Goal: Book appointment/travel/reservation

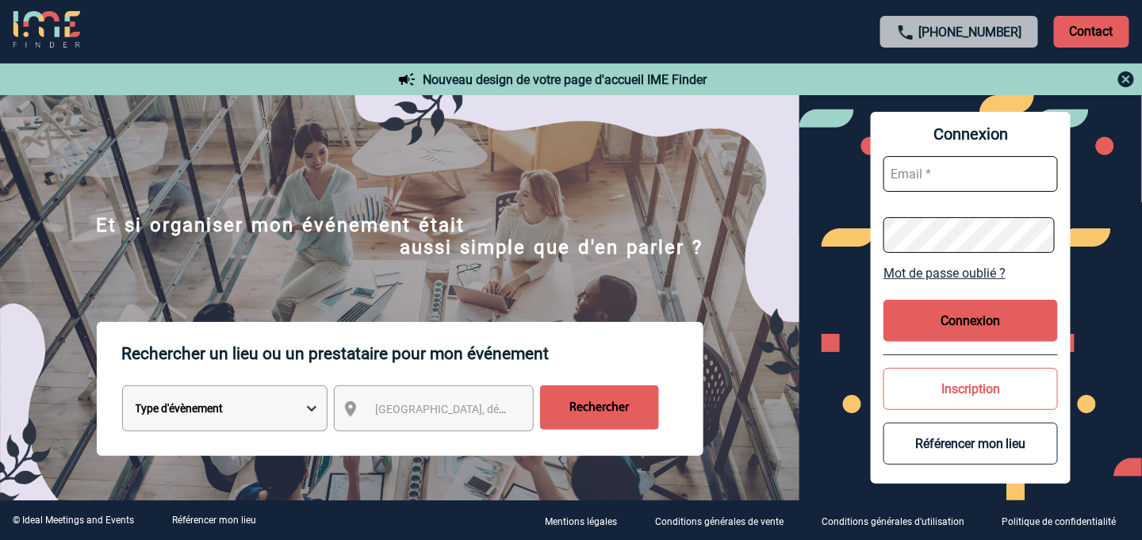
click at [1131, 75] on img at bounding box center [1126, 79] width 19 height 19
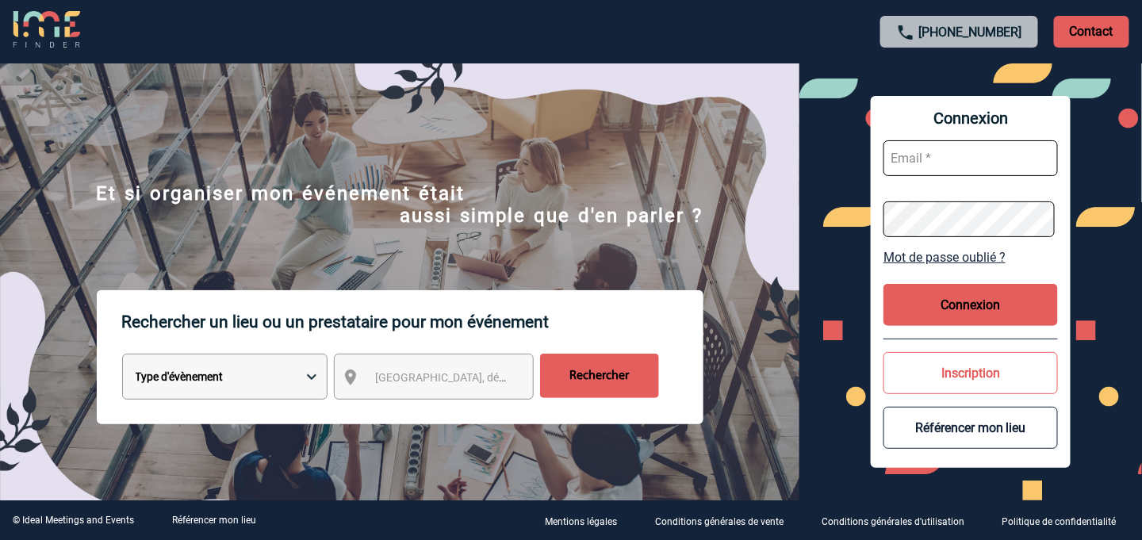
click at [313, 380] on select "Type d'évènement Séminaire avec nuitée Réunion Repas de groupe Team Building & …" at bounding box center [224, 377] width 205 height 46
select select "2"
click at [122, 356] on select "Type d'évènement Séminaire avec nuitée Réunion Repas de groupe Team Building & …" at bounding box center [224, 377] width 205 height 46
click at [462, 384] on span "[GEOGRAPHIC_DATA], département, région..." at bounding box center [486, 377] width 221 height 13
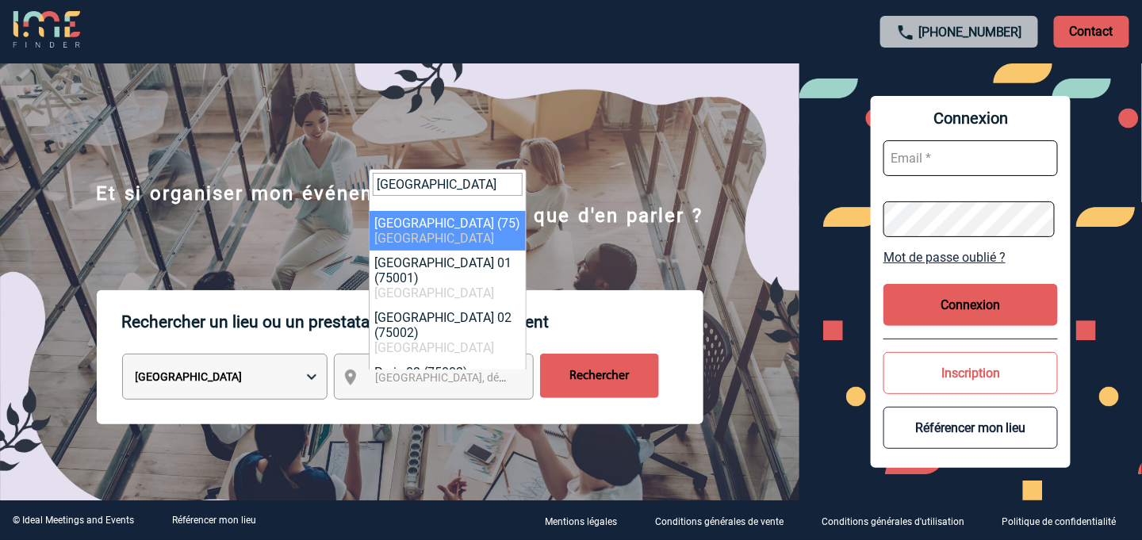
type input "Paris"
select select "3"
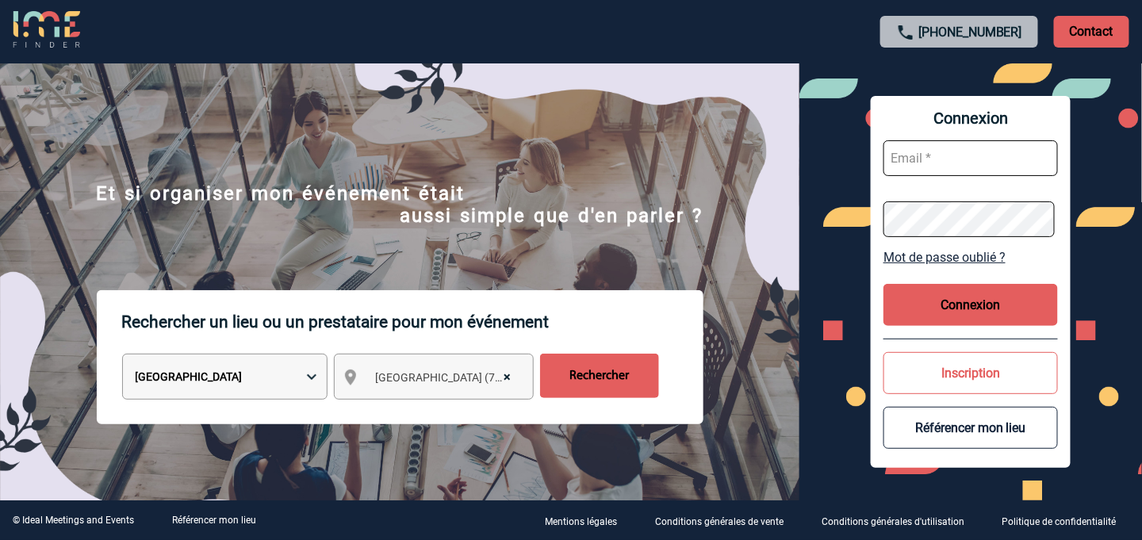
click at [597, 374] on input "Rechercher" at bounding box center [599, 376] width 119 height 44
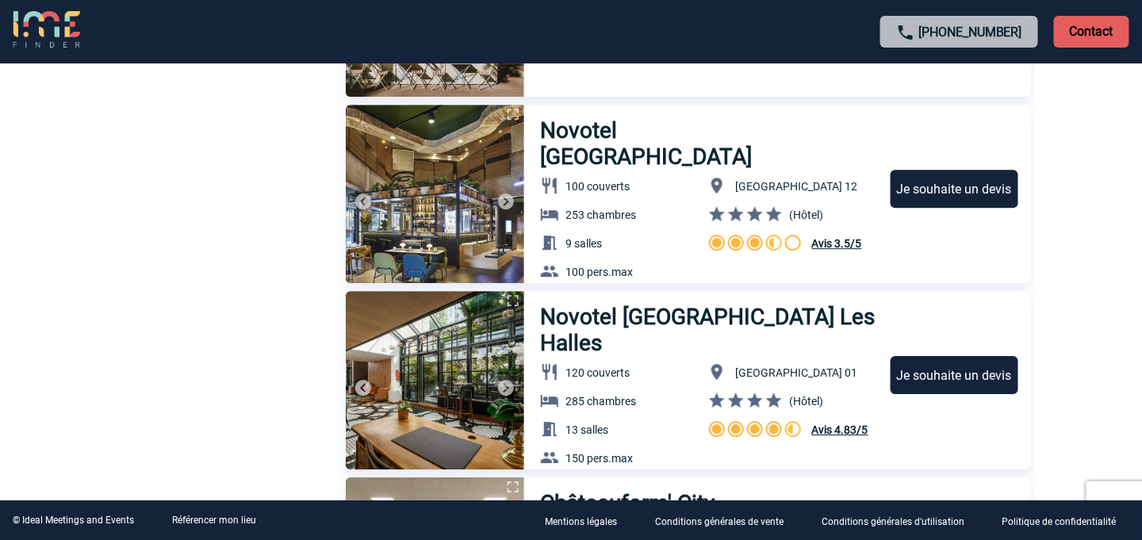
scroll to position [1349, 0]
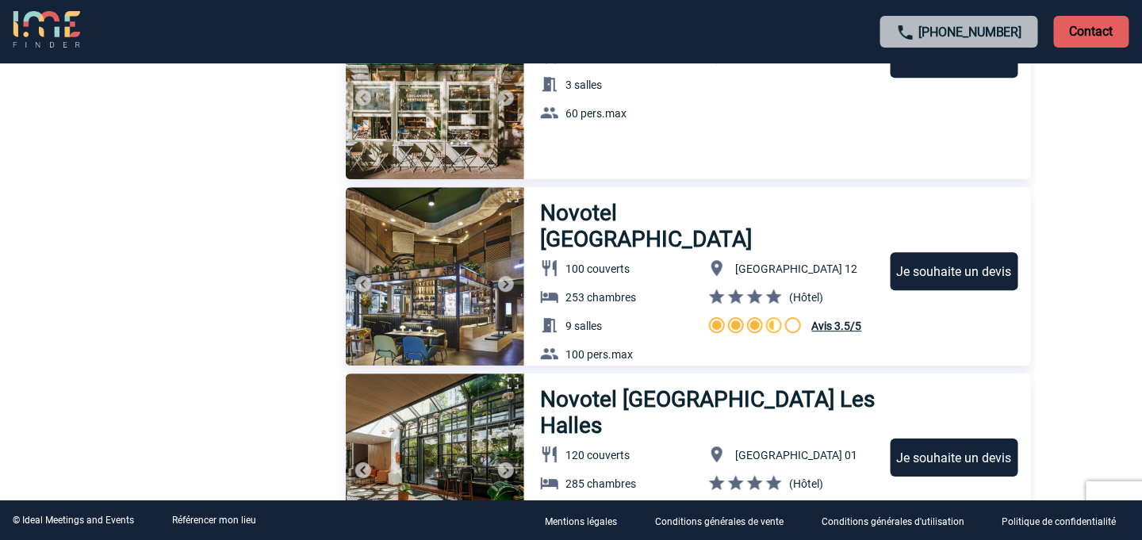
click at [509, 286] on img at bounding box center [506, 283] width 19 height 19
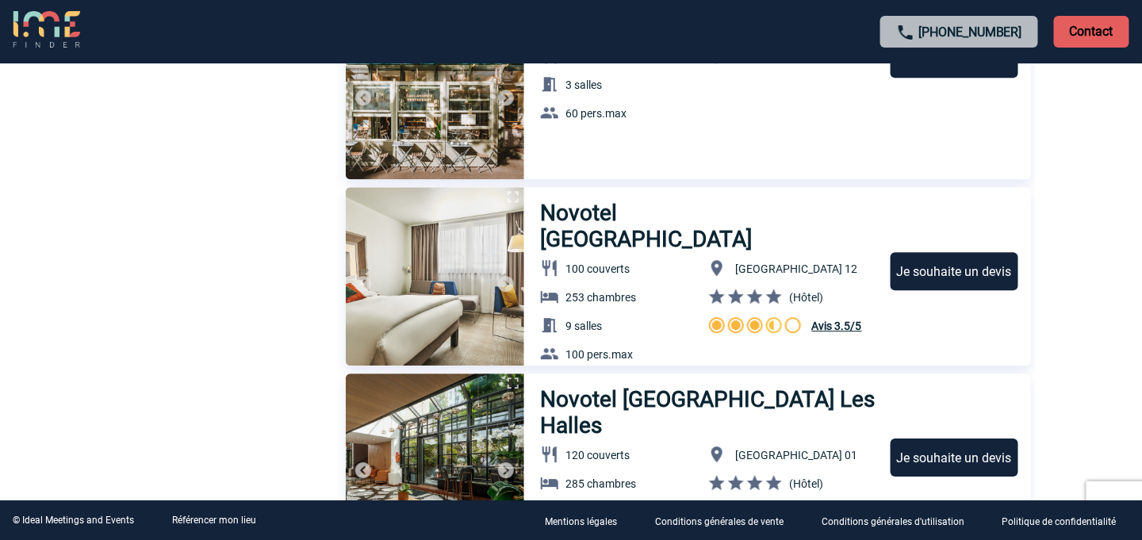
click at [509, 284] on img at bounding box center [506, 283] width 19 height 19
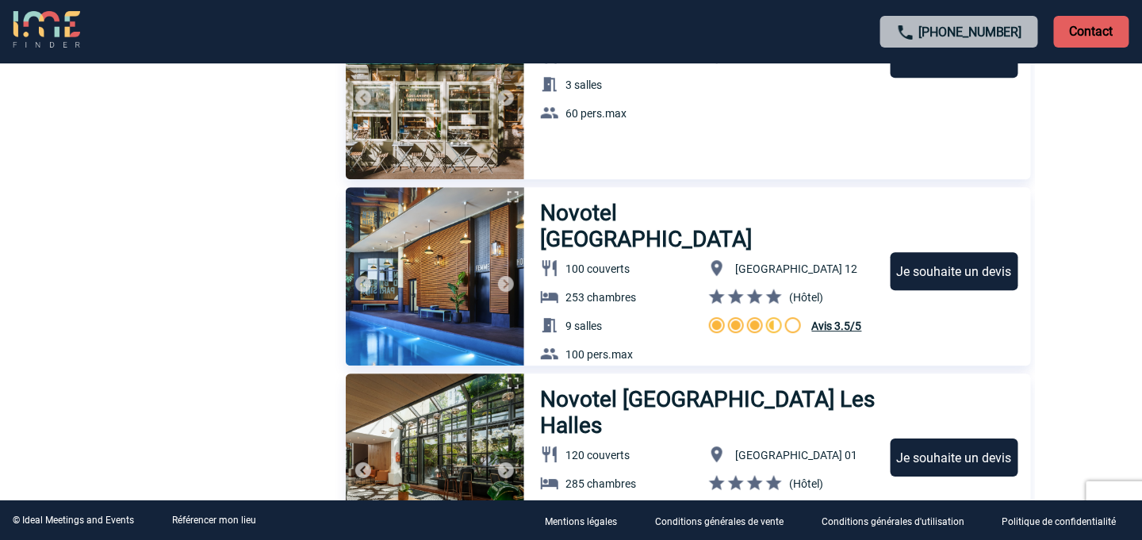
click at [509, 284] on img at bounding box center [506, 283] width 19 height 19
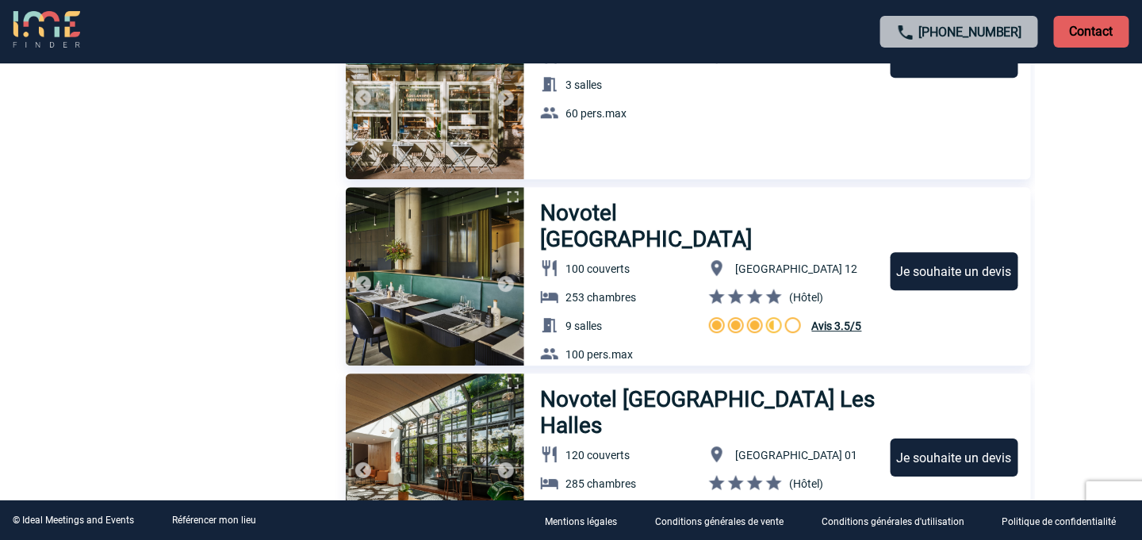
click at [509, 284] on img at bounding box center [506, 283] width 19 height 19
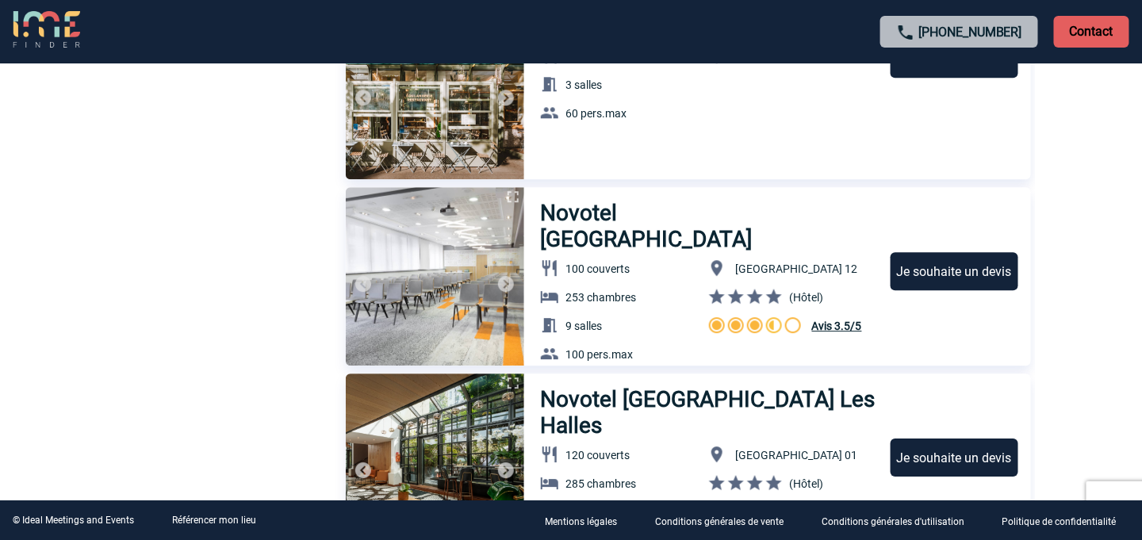
click at [509, 284] on img at bounding box center [506, 283] width 19 height 19
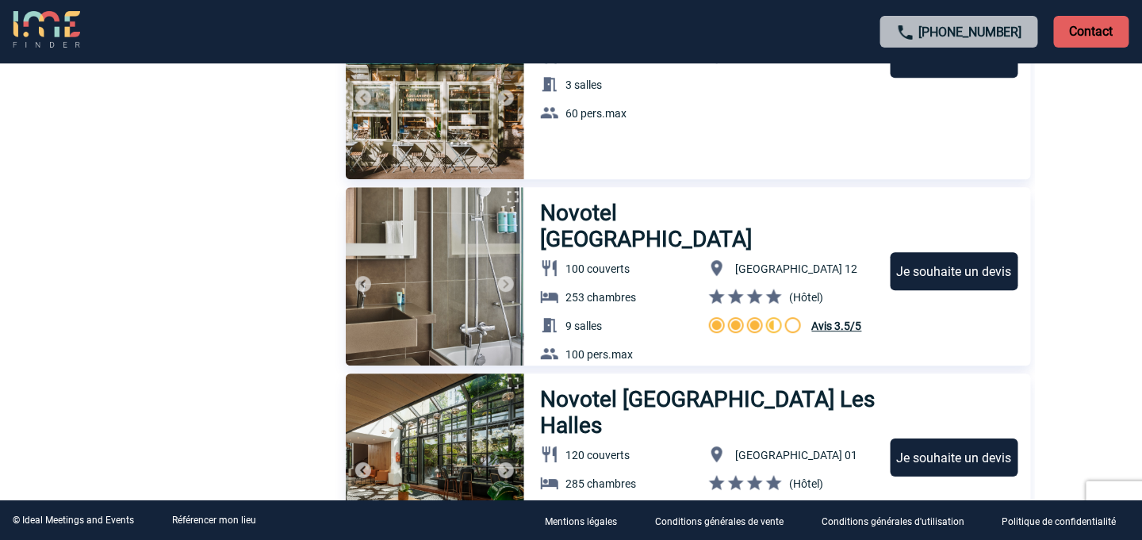
click at [509, 284] on img at bounding box center [506, 283] width 19 height 19
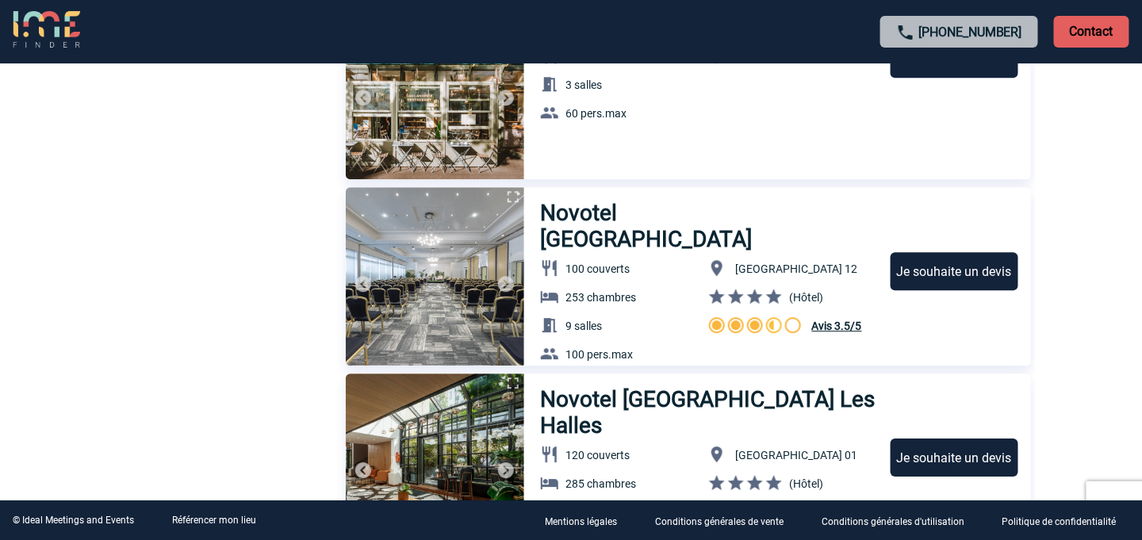
click at [509, 284] on img at bounding box center [506, 283] width 19 height 19
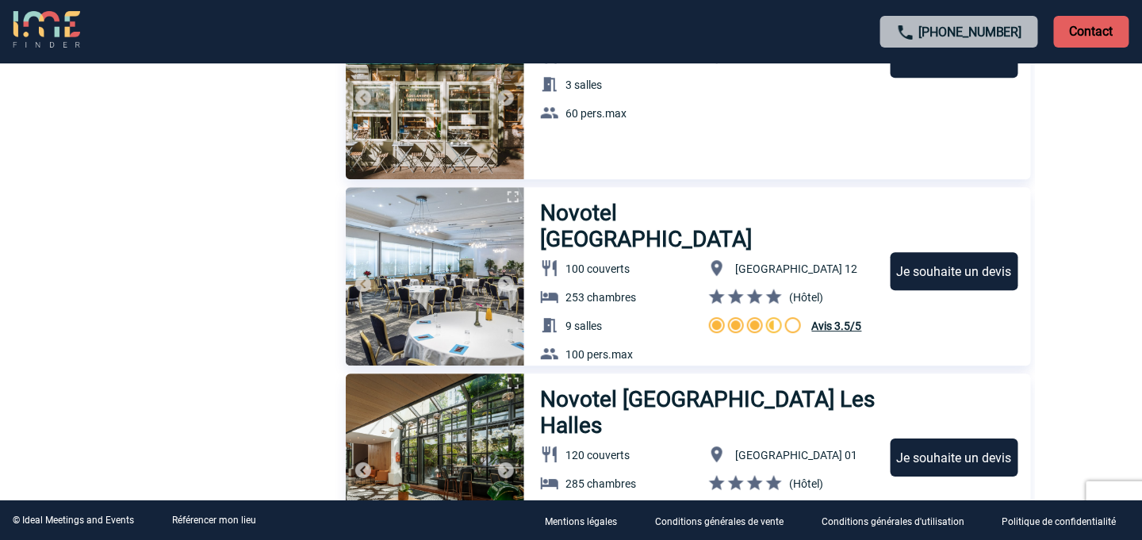
click at [509, 284] on img at bounding box center [506, 283] width 19 height 19
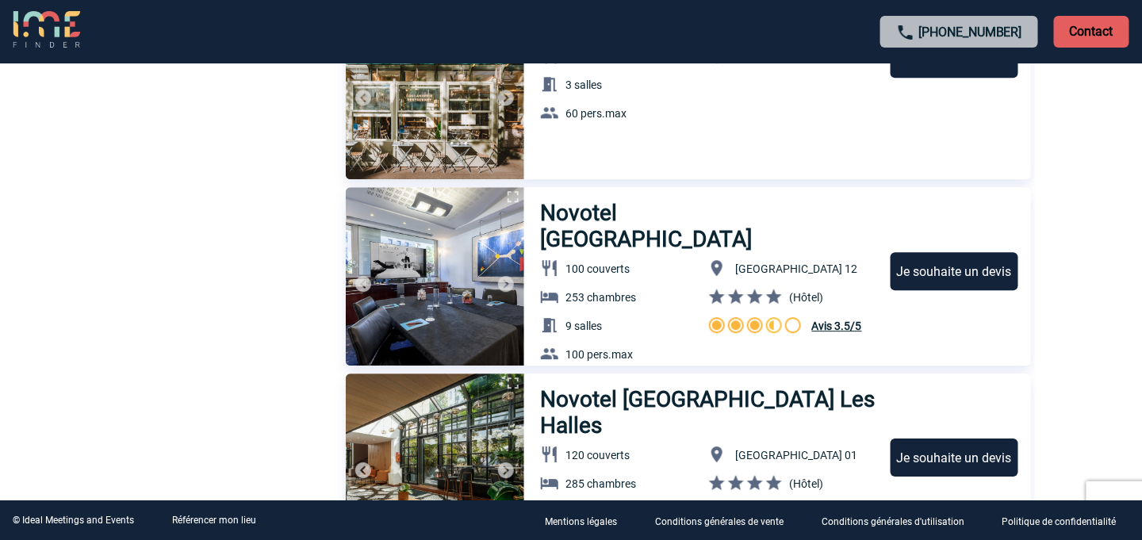
click at [509, 284] on img at bounding box center [506, 283] width 19 height 19
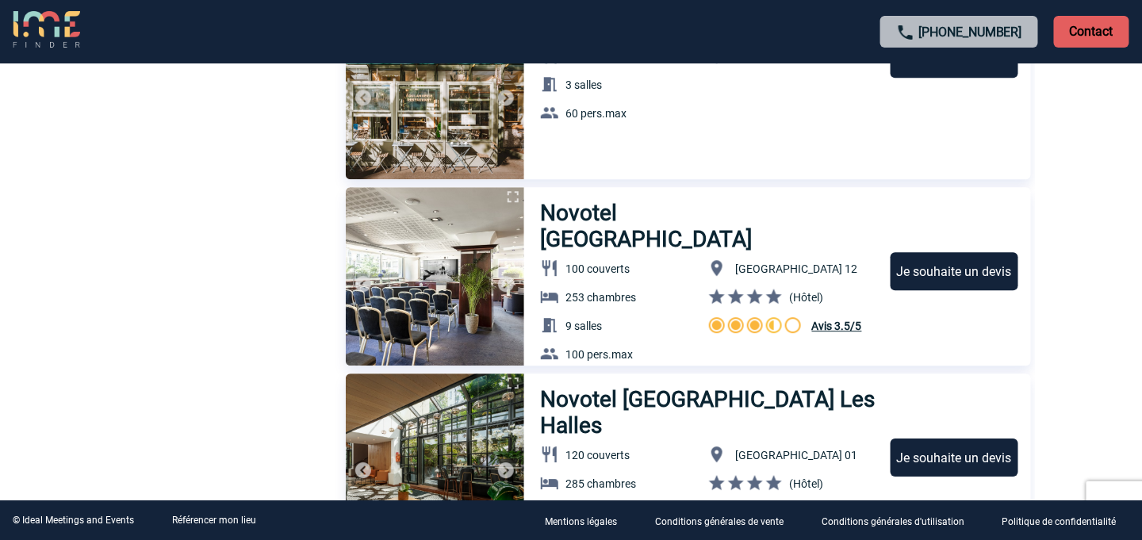
click at [509, 284] on img at bounding box center [506, 283] width 19 height 19
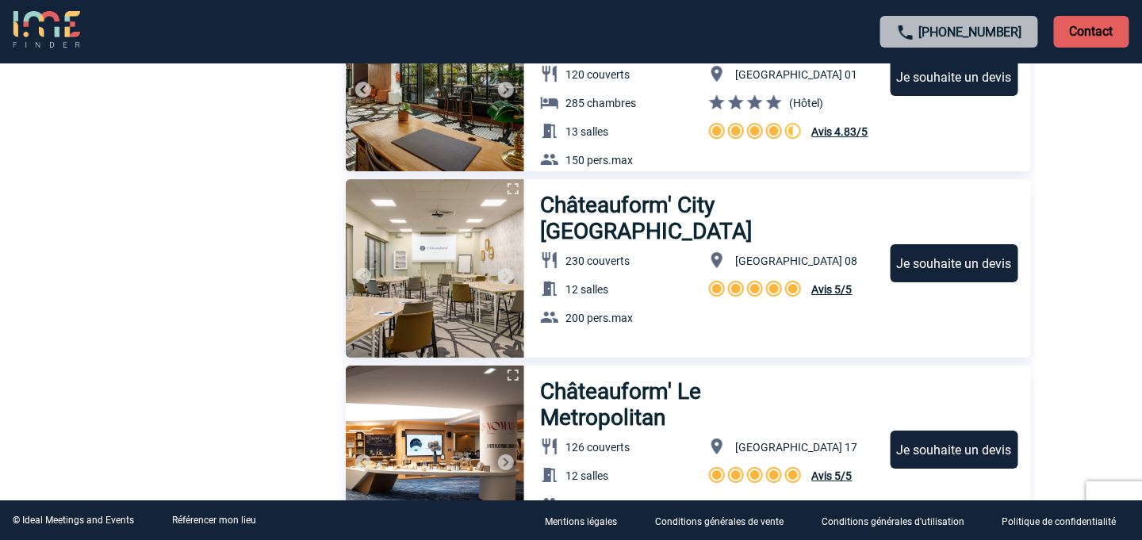
scroll to position [1825, 0]
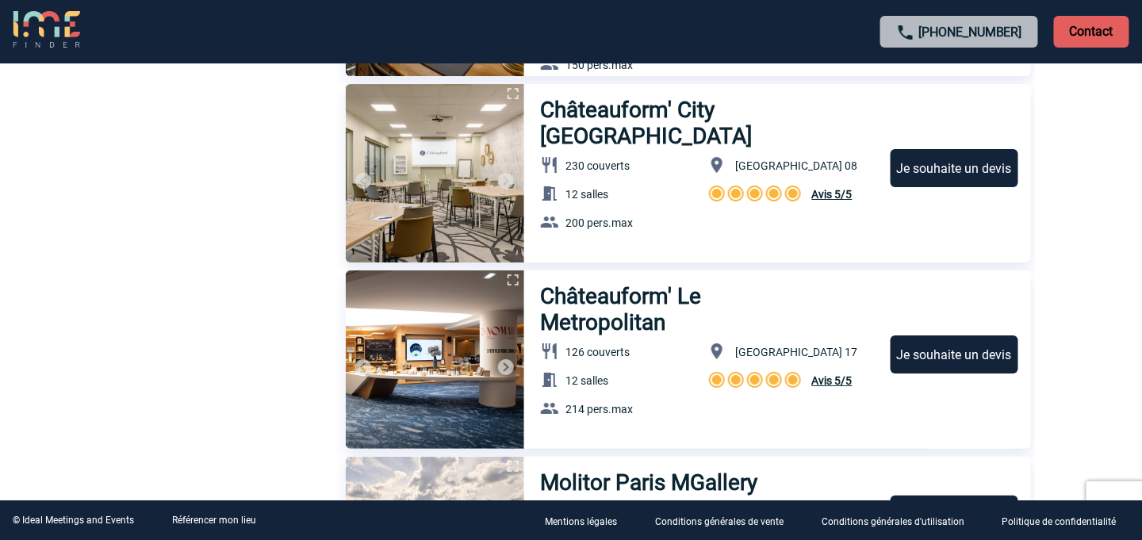
click at [511, 365] on img at bounding box center [506, 367] width 19 height 19
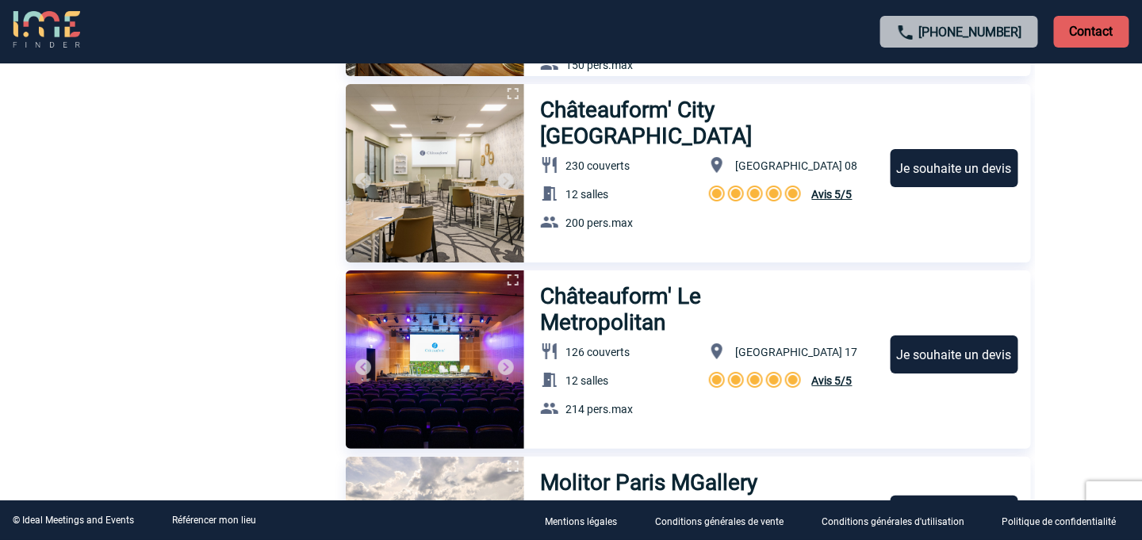
click at [509, 364] on img at bounding box center [506, 367] width 19 height 19
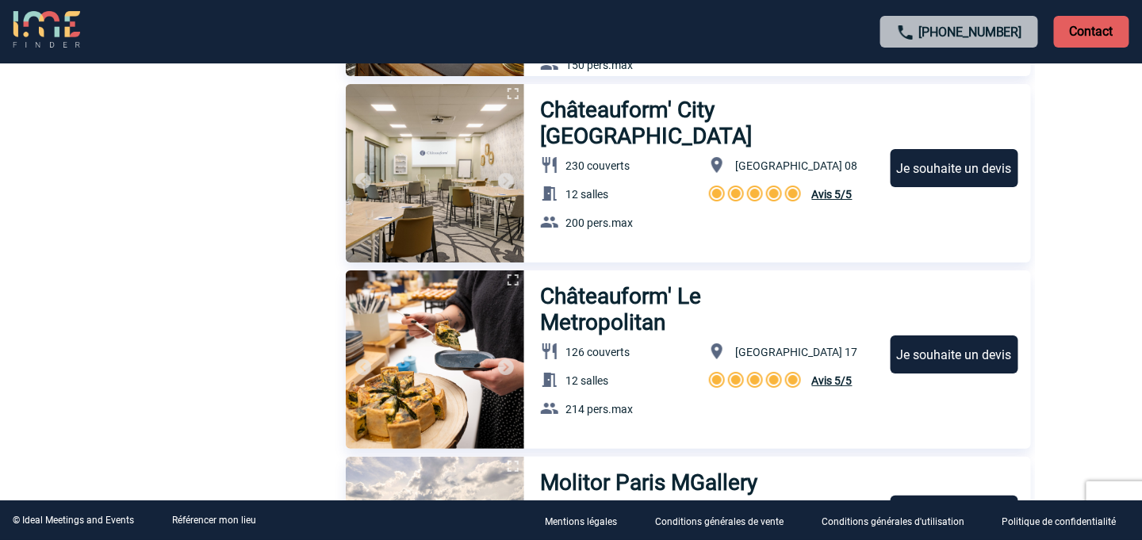
click at [509, 364] on img at bounding box center [506, 367] width 19 height 19
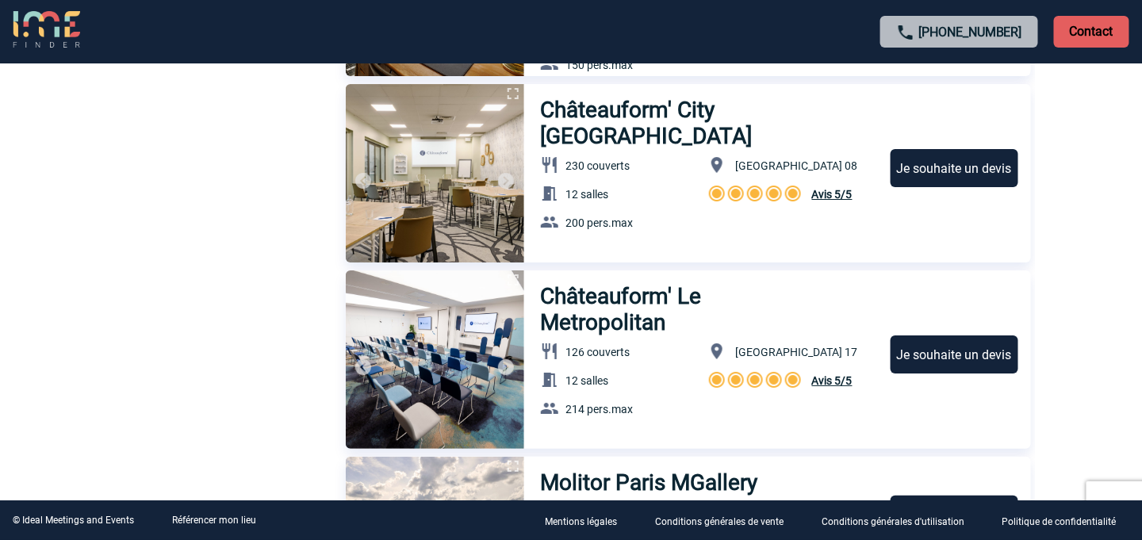
click at [509, 364] on img at bounding box center [506, 367] width 19 height 19
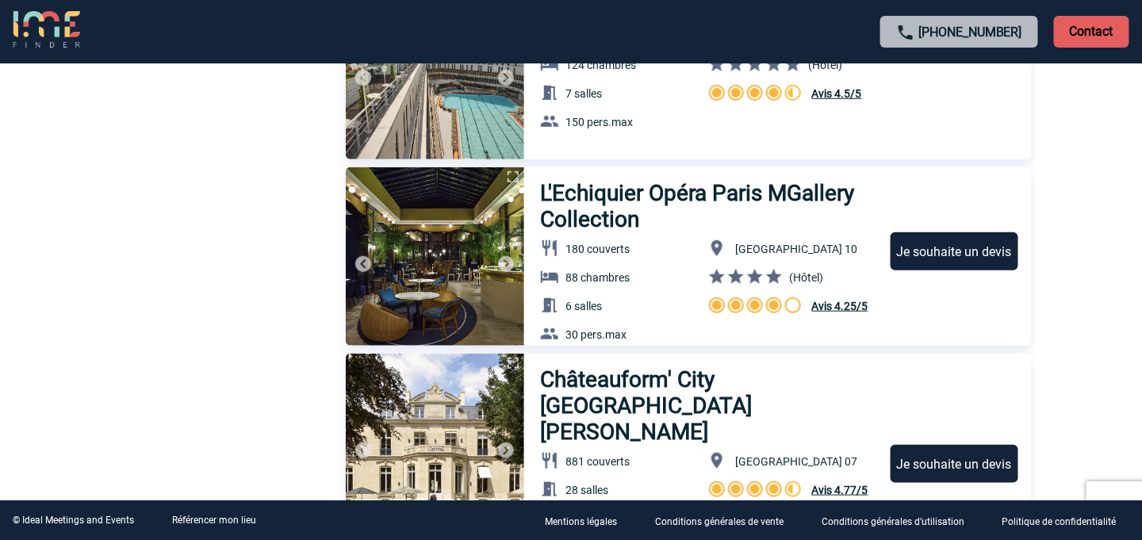
scroll to position [2539, 0]
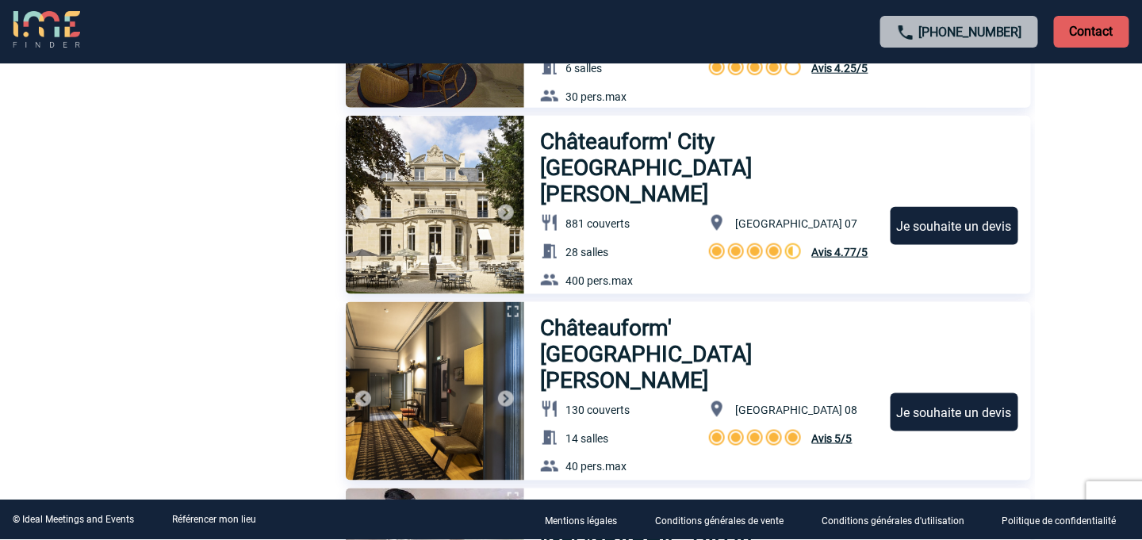
click at [506, 213] on img at bounding box center [506, 212] width 19 height 19
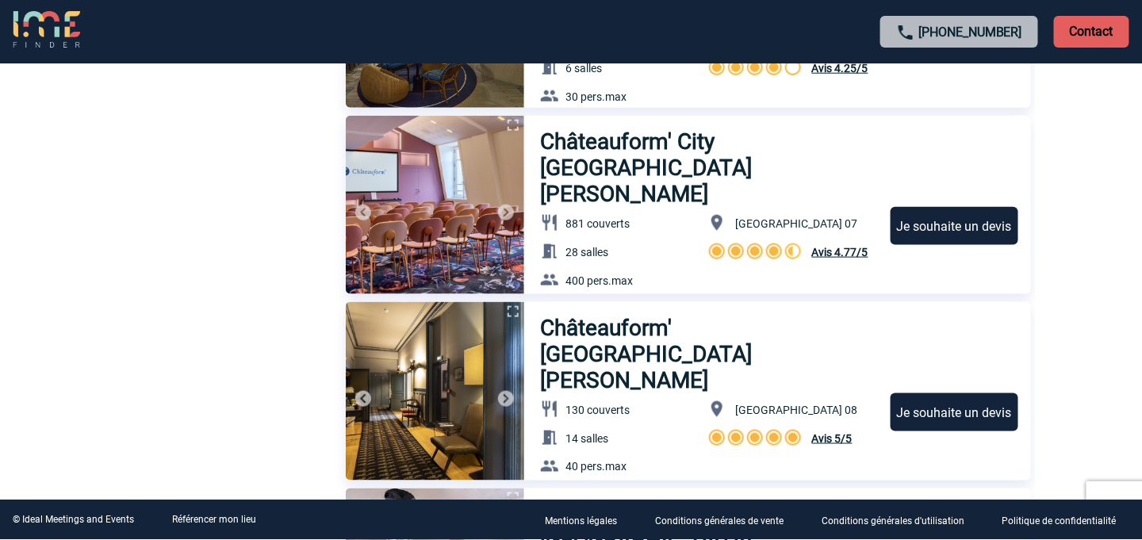
click at [506, 213] on img at bounding box center [506, 212] width 19 height 19
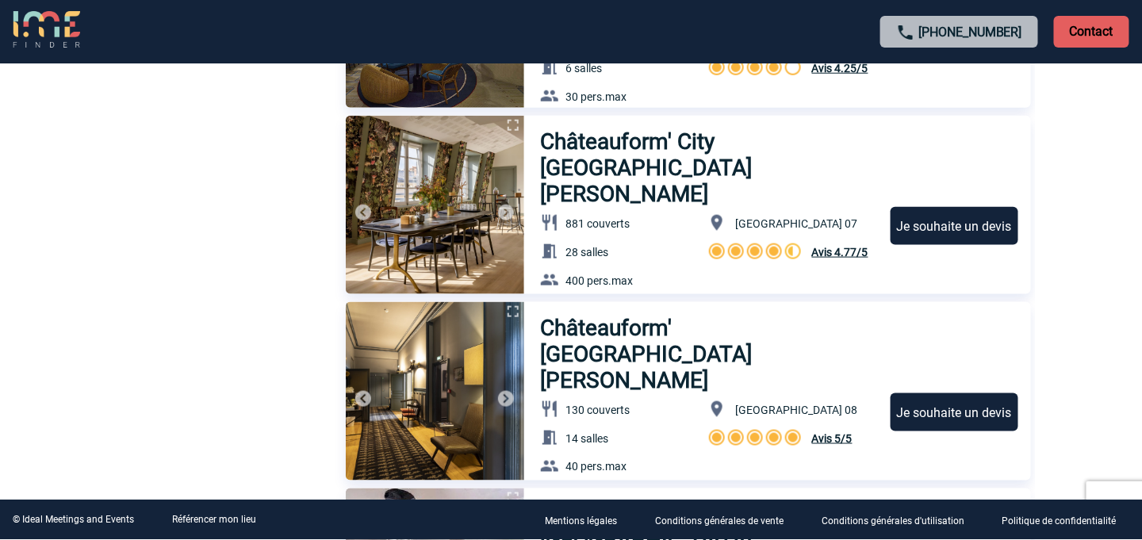
click at [506, 213] on img at bounding box center [506, 212] width 19 height 19
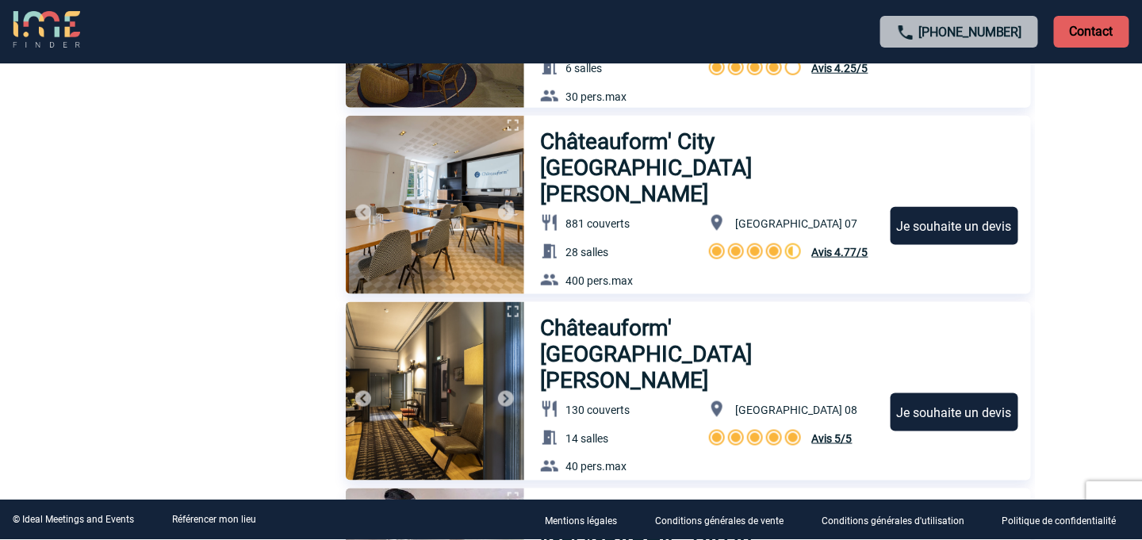
click at [506, 213] on img at bounding box center [506, 212] width 19 height 19
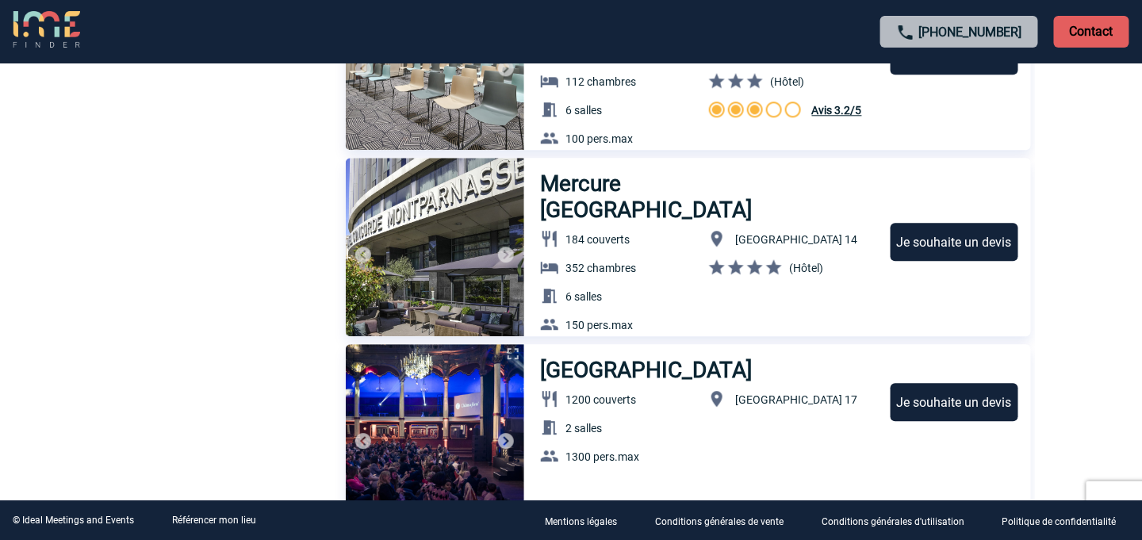
scroll to position [5315, 0]
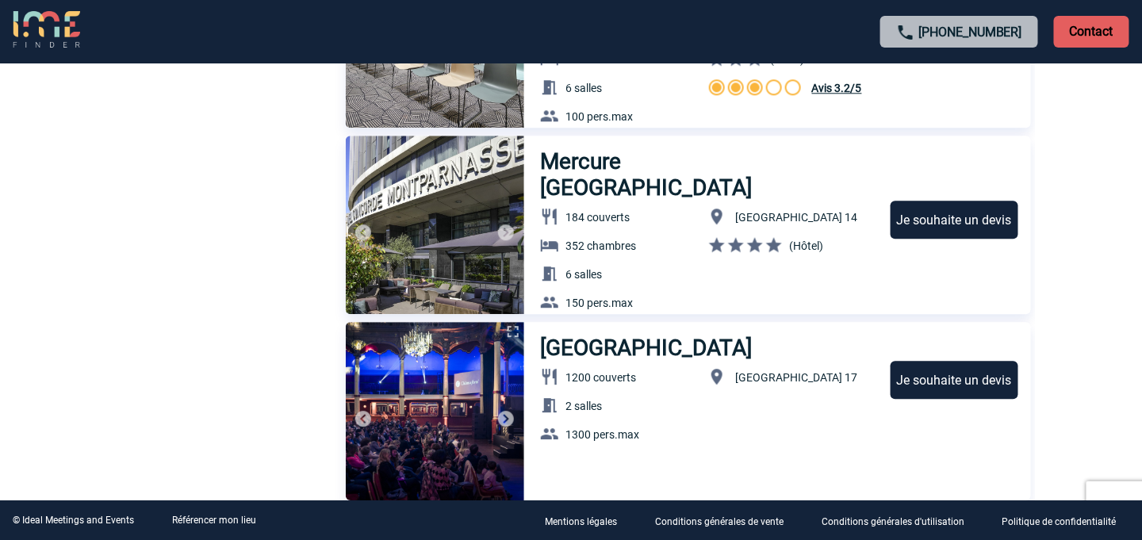
click at [511, 232] on img at bounding box center [506, 232] width 19 height 19
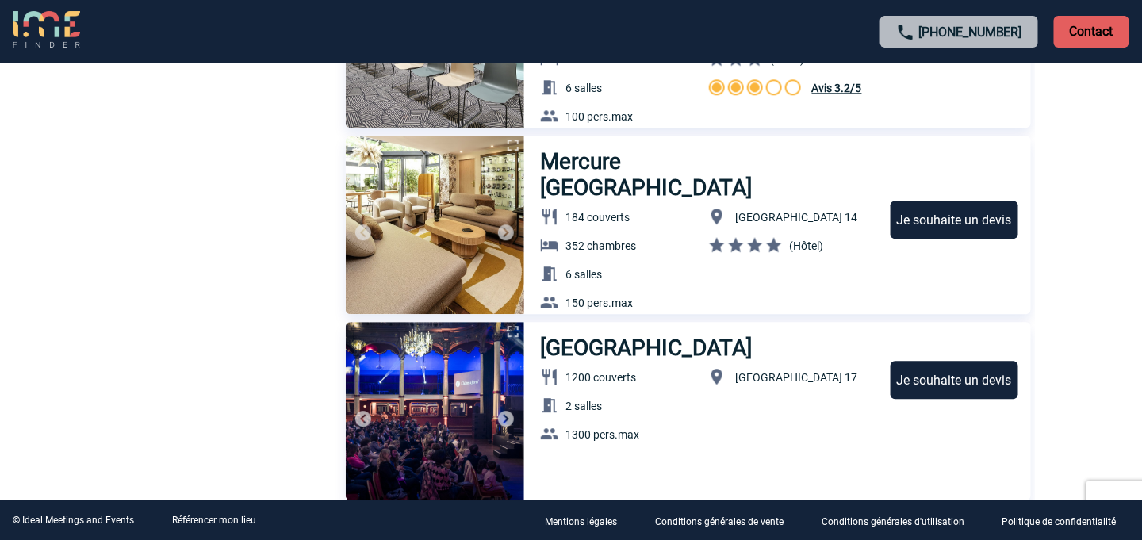
click at [509, 228] on img at bounding box center [506, 232] width 19 height 19
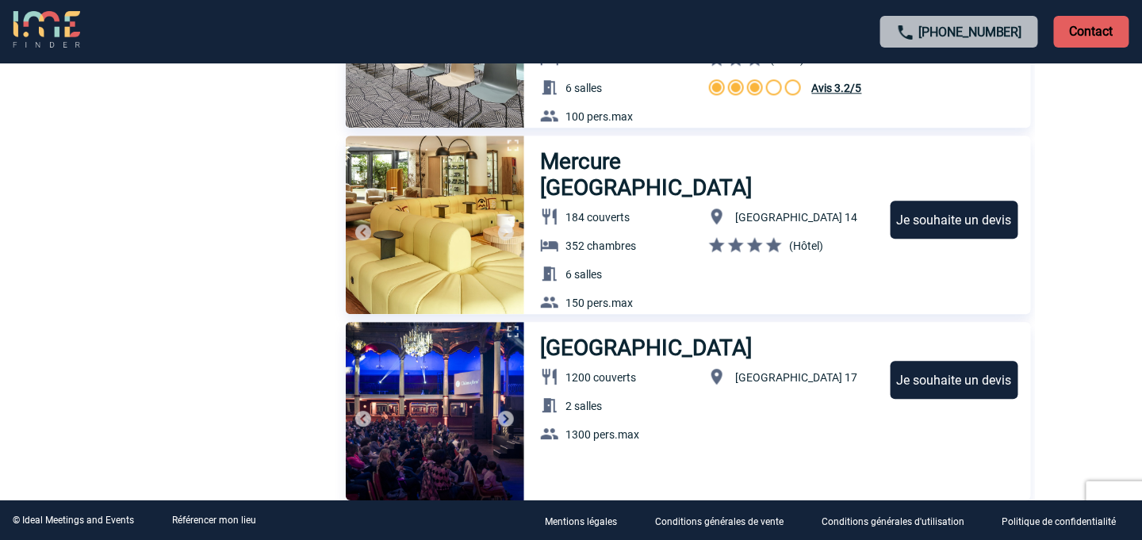
click at [509, 229] on img at bounding box center [506, 232] width 19 height 19
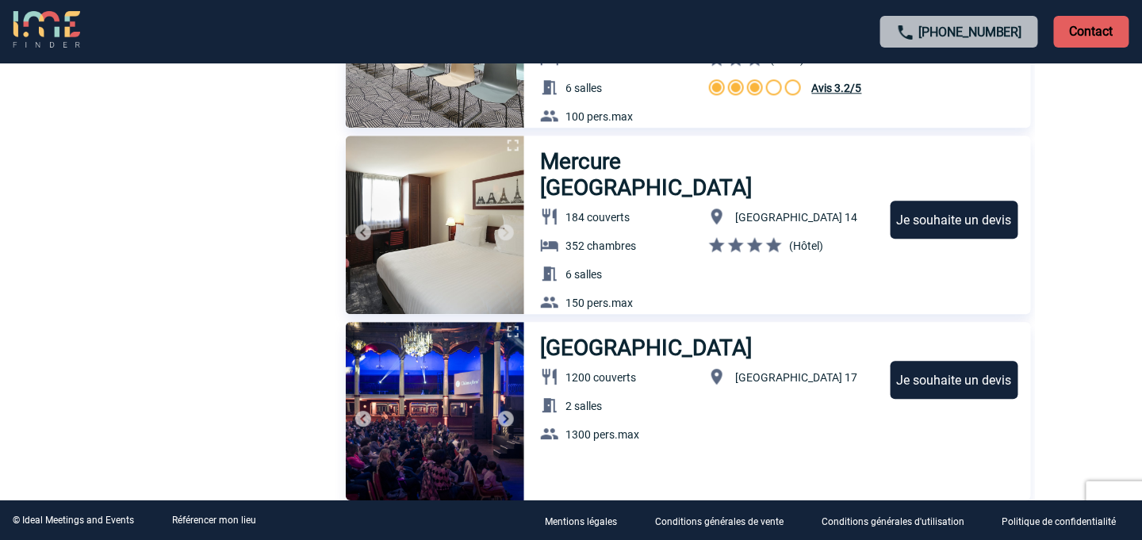
click at [508, 230] on img at bounding box center [506, 232] width 19 height 19
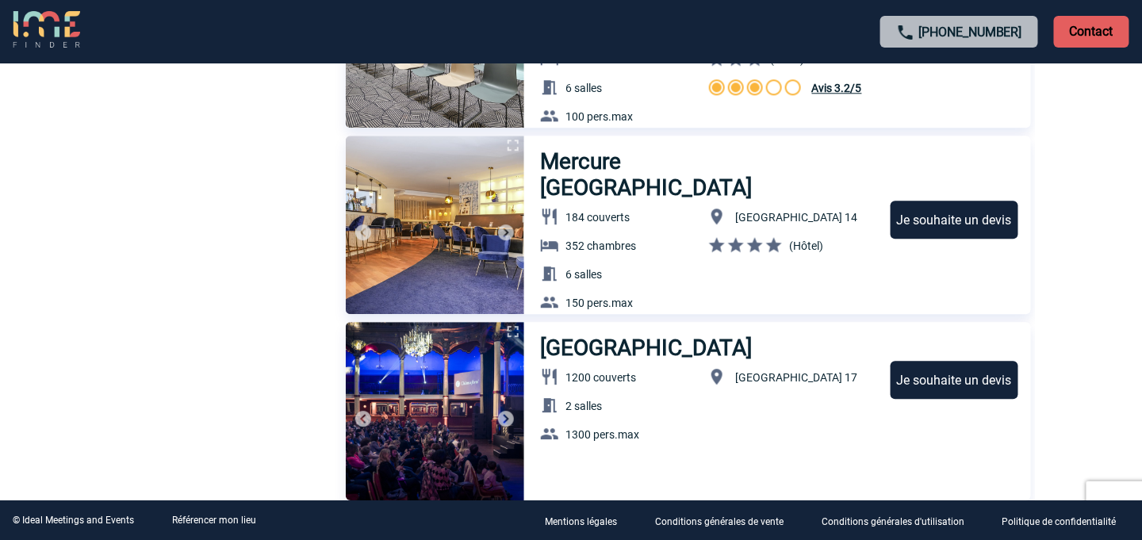
click at [508, 230] on img at bounding box center [506, 232] width 19 height 19
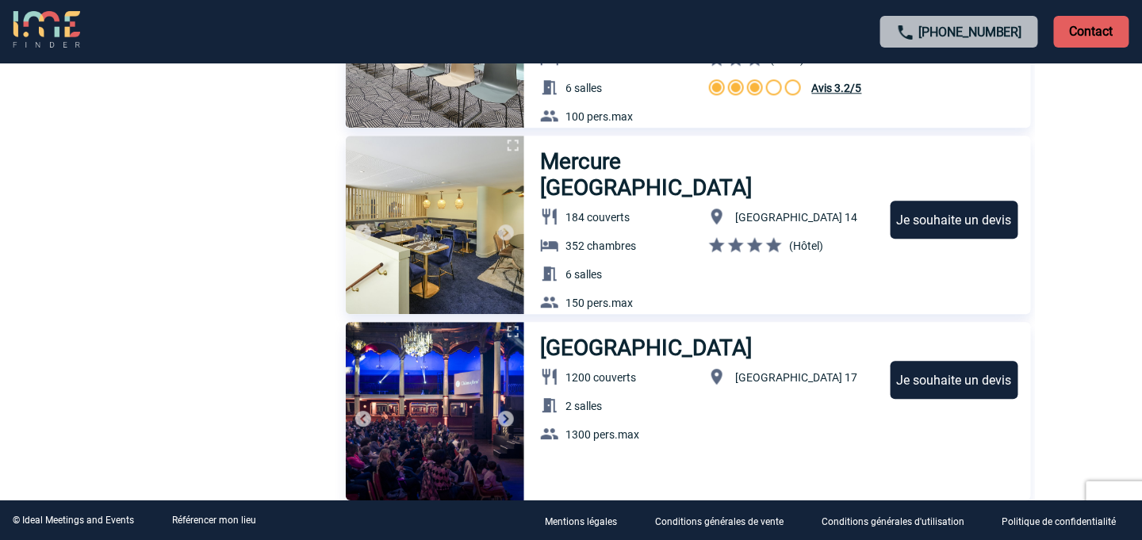
click at [508, 230] on img at bounding box center [506, 232] width 19 height 19
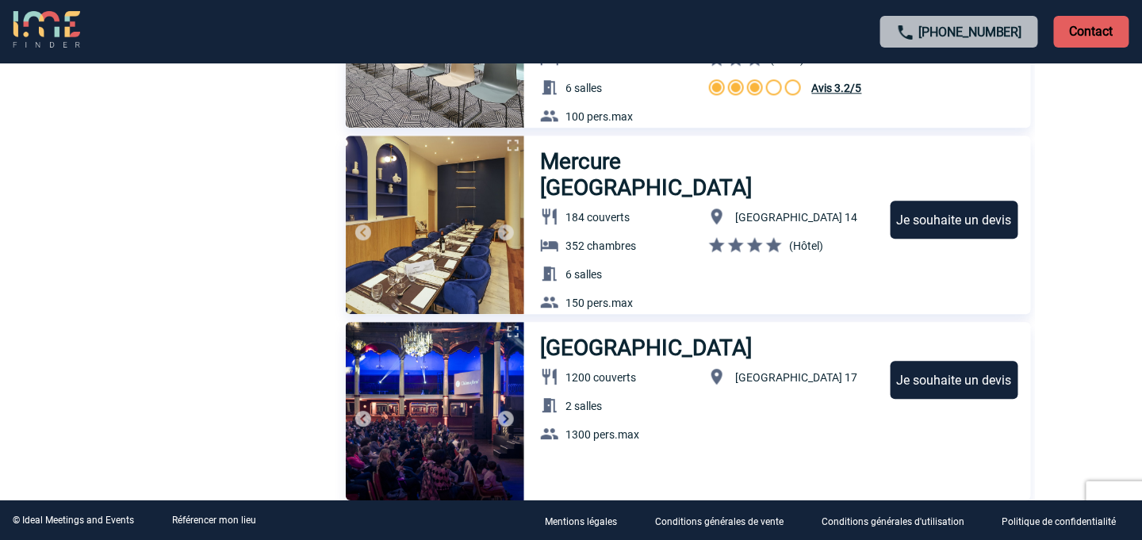
click at [508, 230] on img at bounding box center [506, 232] width 19 height 19
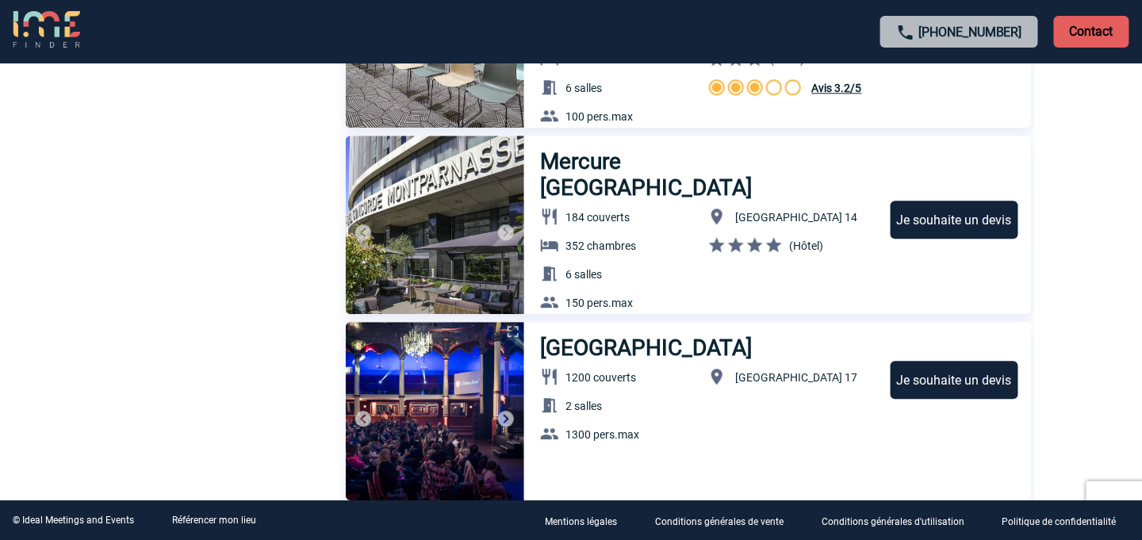
click at [508, 230] on img at bounding box center [506, 232] width 19 height 19
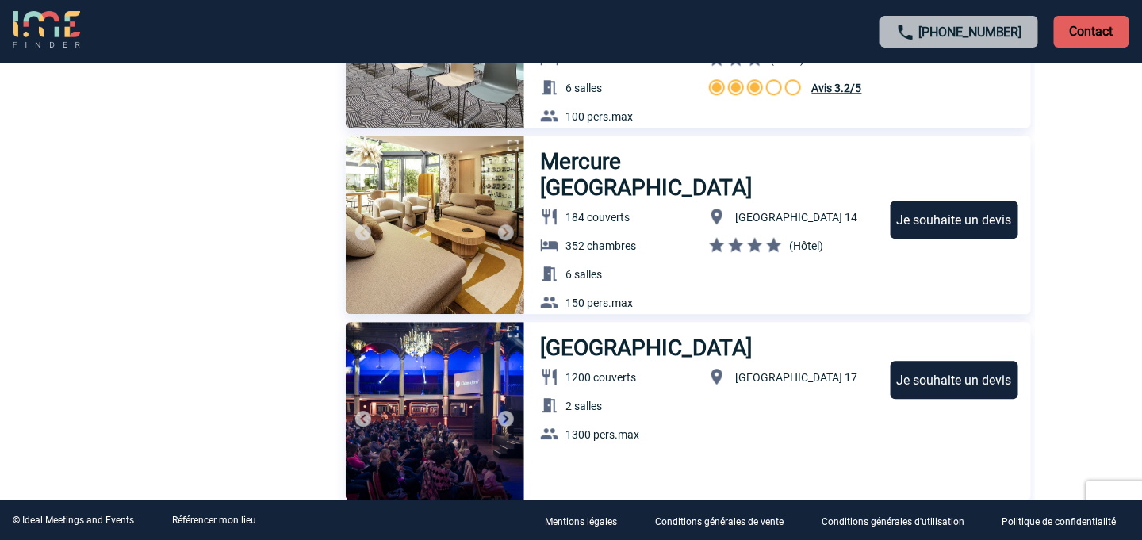
click at [508, 230] on img at bounding box center [506, 232] width 19 height 19
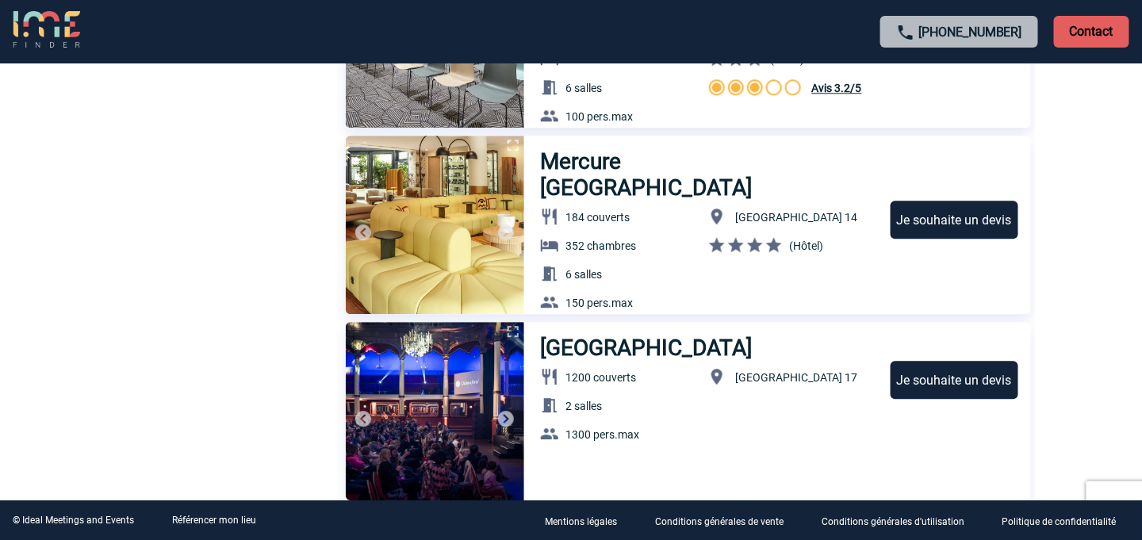
scroll to position [5410, 0]
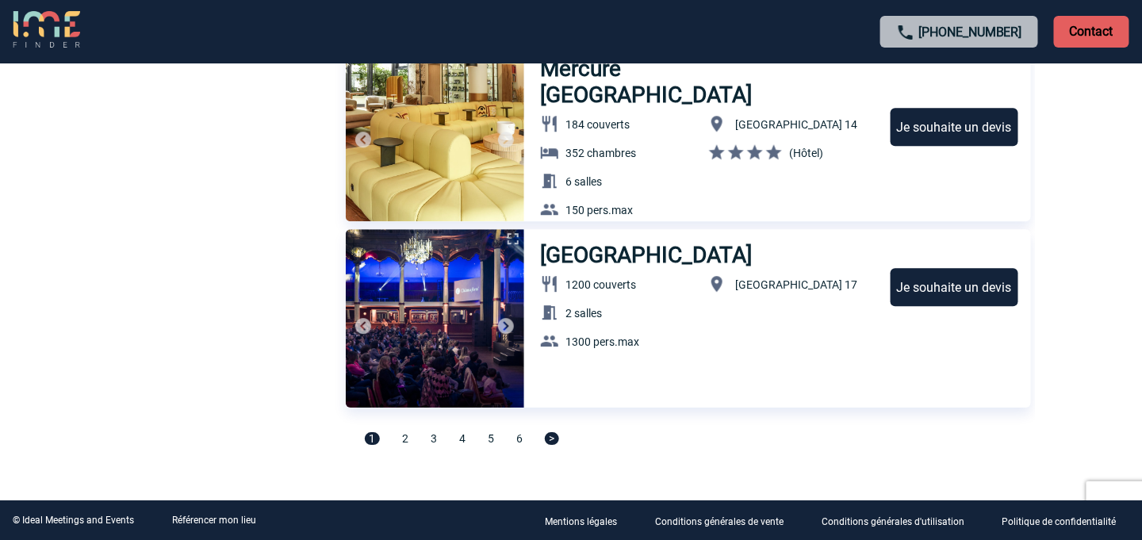
click at [491, 441] on span "5" at bounding box center [491, 438] width 6 height 13
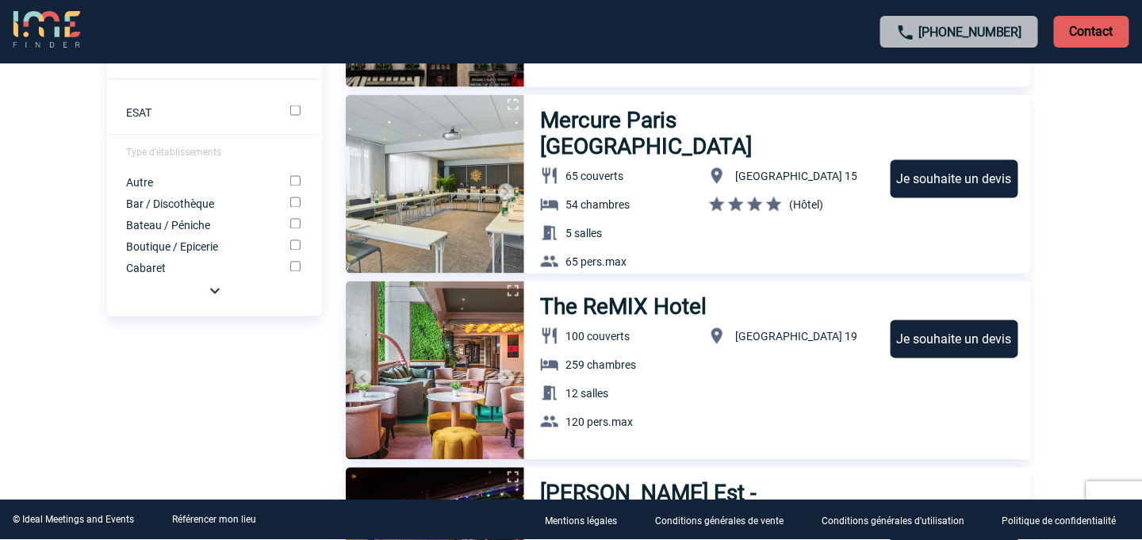
scroll to position [888, 0]
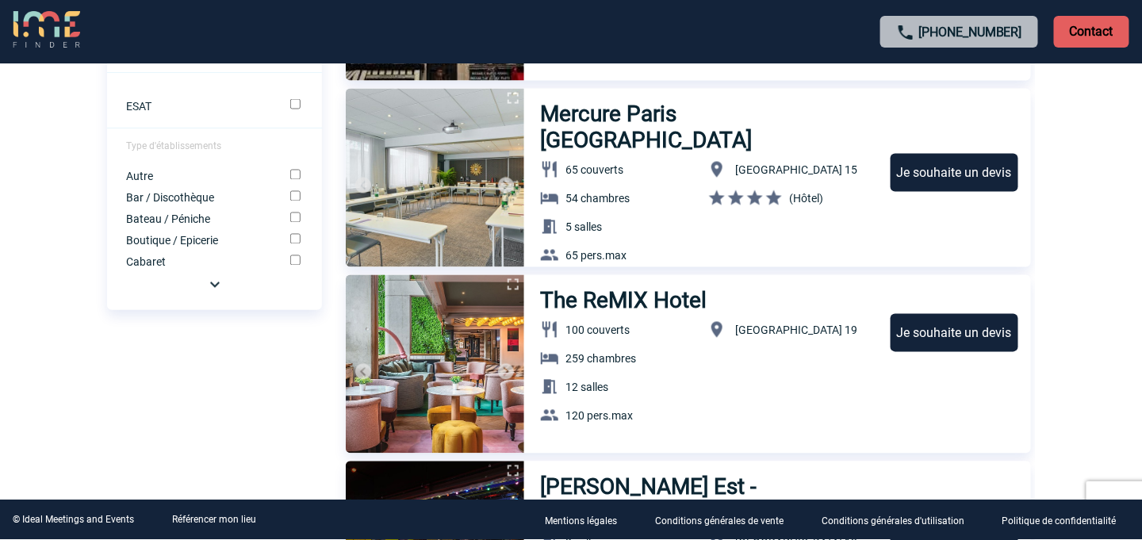
click at [909, 181] on div "Je souhaite un devis" at bounding box center [955, 173] width 128 height 38
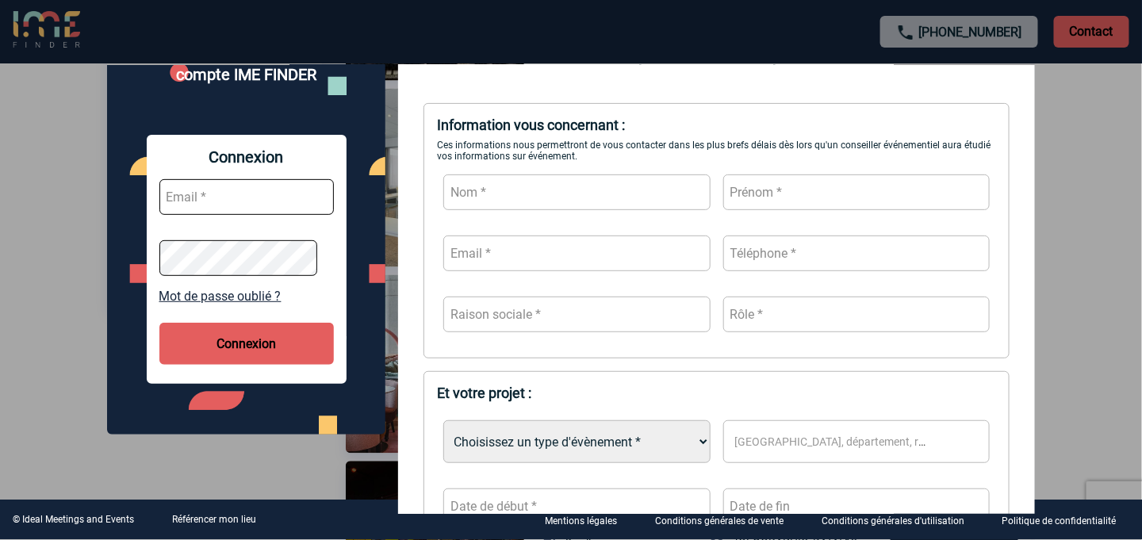
scroll to position [159, 0]
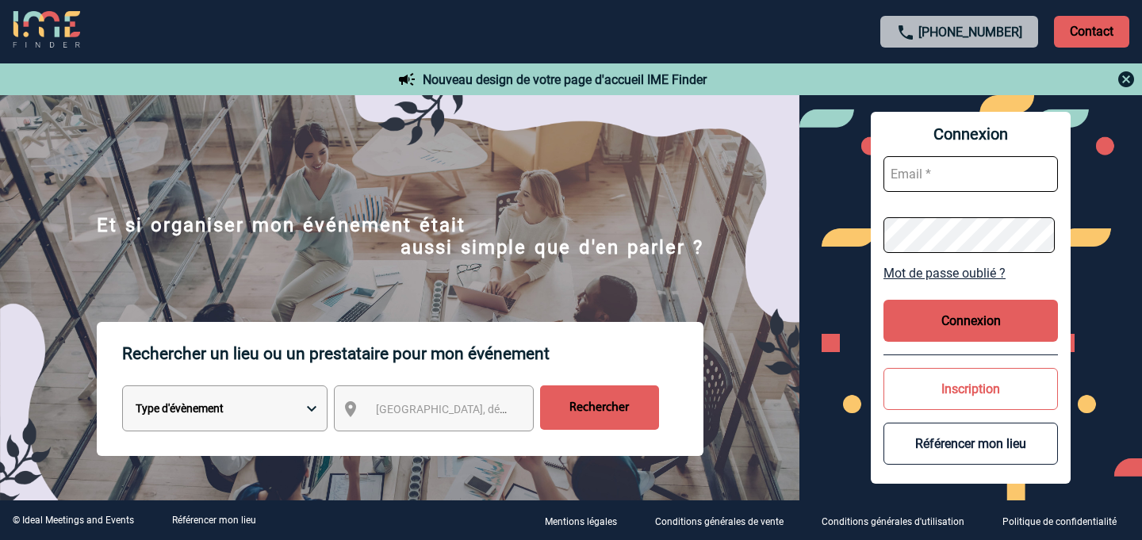
scroll to position [32, 0]
